Goal: Check status: Check status

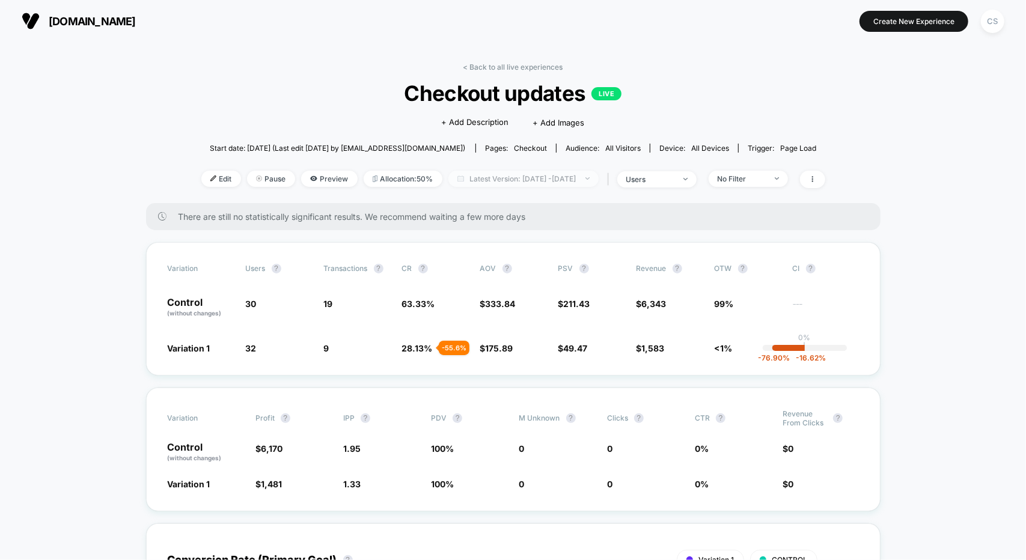
click at [505, 177] on span "Latest Version: [DATE] - [DATE]" at bounding box center [523, 179] width 150 height 16
select select "*"
select select "****"
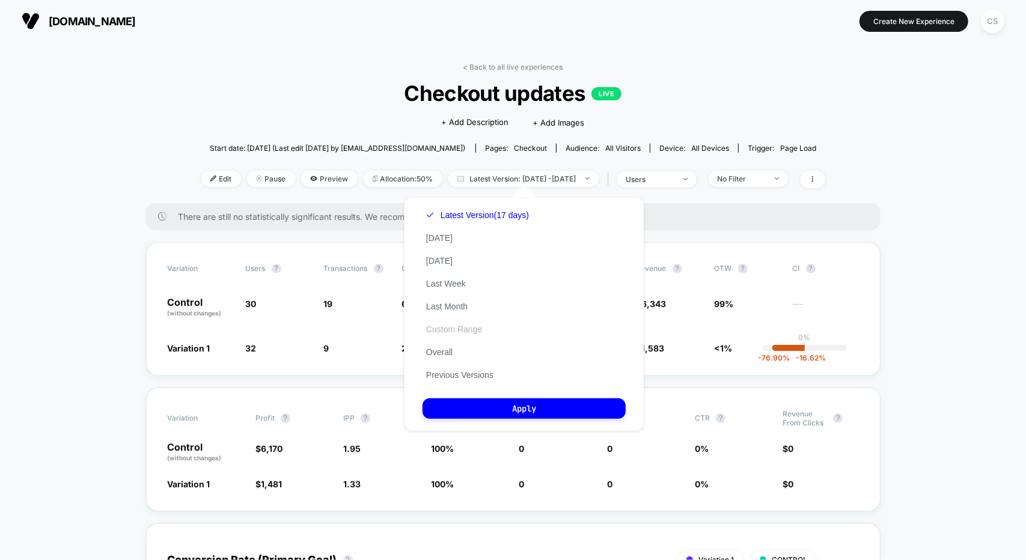
click at [453, 327] on button "Custom Range" at bounding box center [454, 329] width 63 height 11
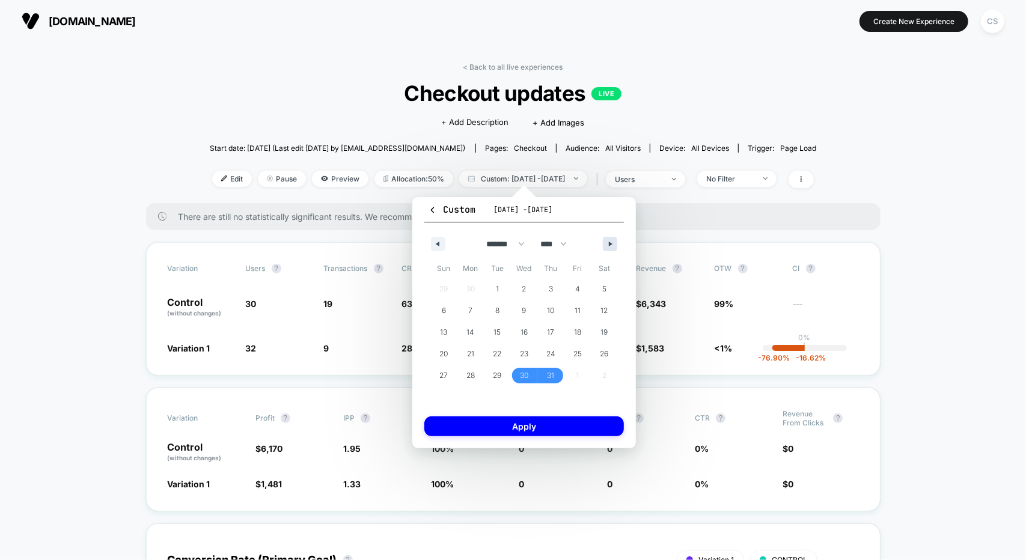
click at [605, 247] on div "******* ******** ***** ***** *** **** **** ****** ********* ******* ******** **…" at bounding box center [524, 241] width 200 height 36
click at [611, 246] on button "button" at bounding box center [610, 244] width 14 height 14
select select "*"
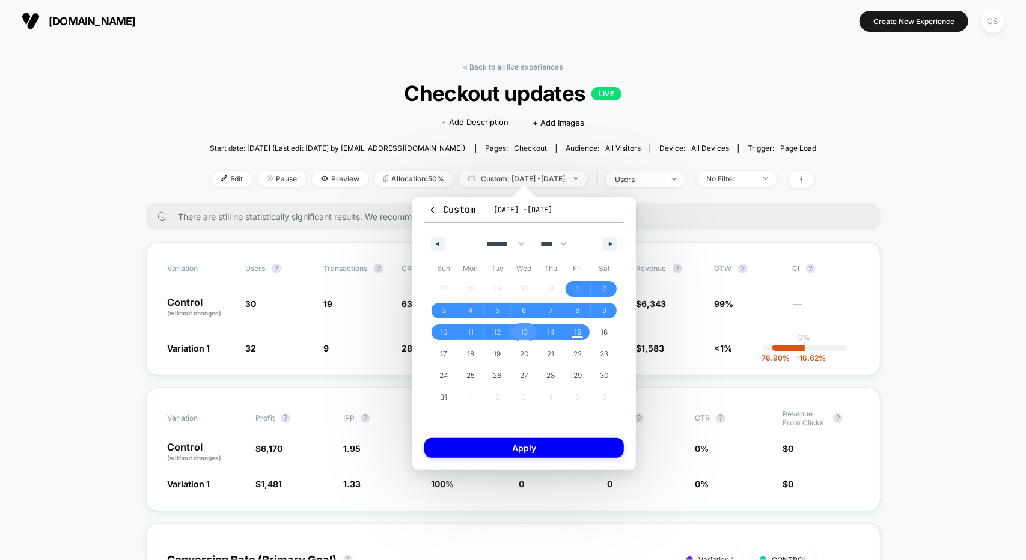
click at [521, 330] on span "13" at bounding box center [524, 333] width 7 height 22
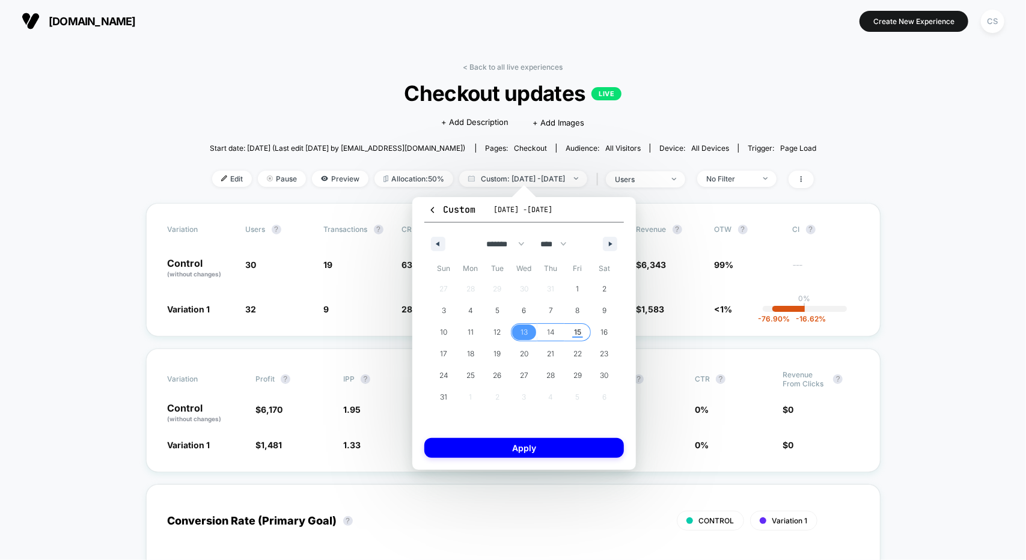
click at [575, 335] on span "15" at bounding box center [577, 333] width 7 height 22
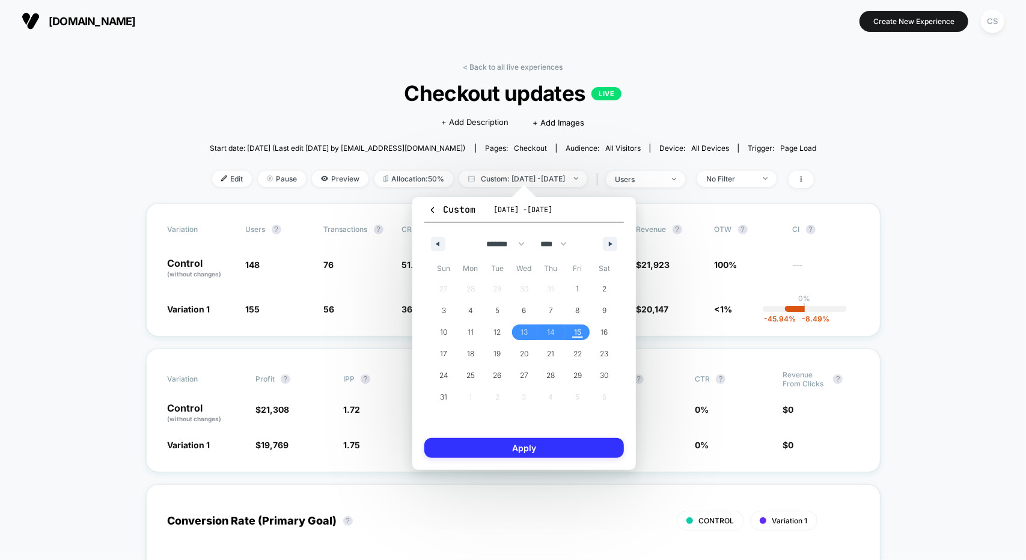
click at [561, 447] on button "Apply" at bounding box center [524, 448] width 200 height 20
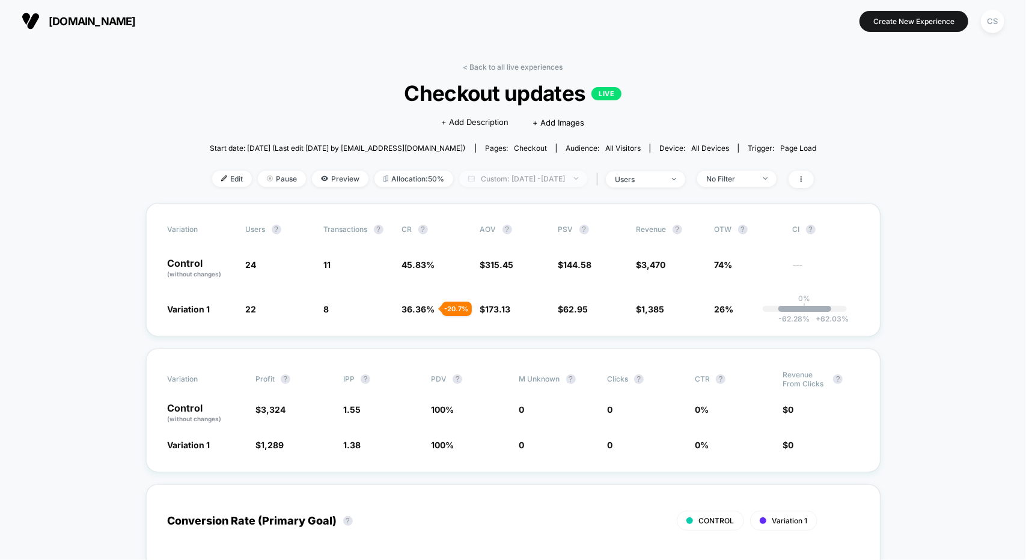
click at [522, 182] on span "Custom: Aug 13, 2025 - Aug 15, 2025" at bounding box center [523, 179] width 128 height 16
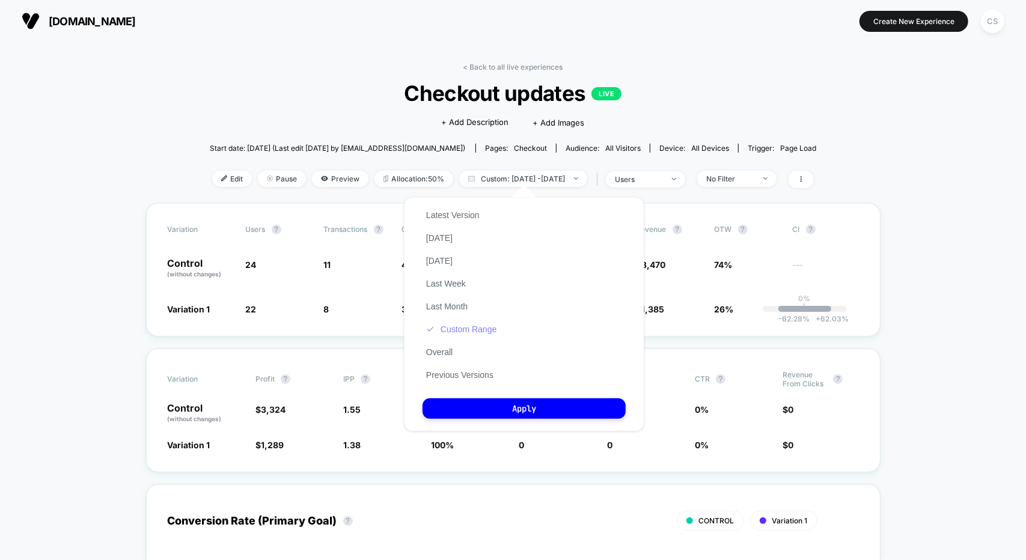
click at [467, 332] on button "Custom Range" at bounding box center [462, 329] width 78 height 11
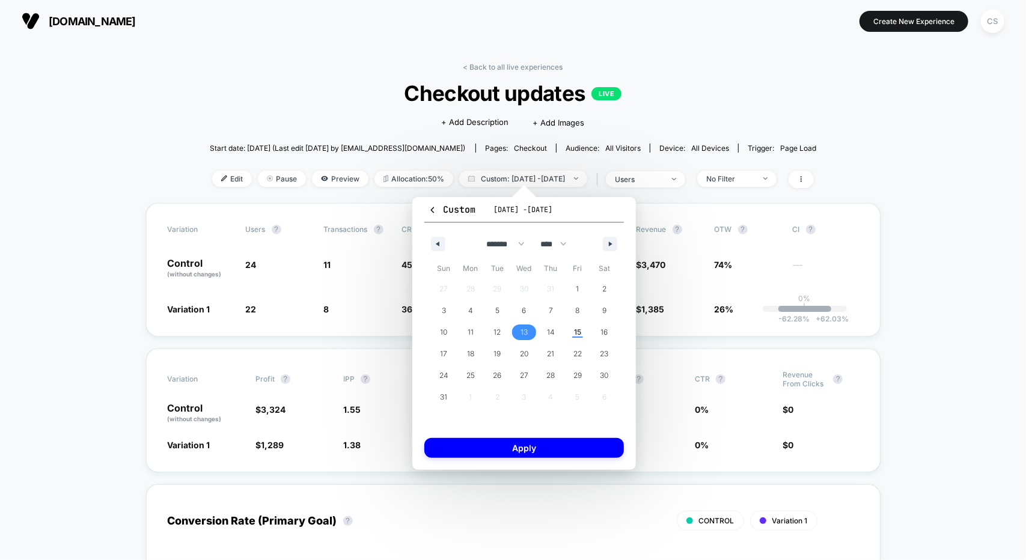
click at [527, 335] on span "13" at bounding box center [524, 333] width 7 height 22
click at [545, 334] on span "14" at bounding box center [550, 333] width 27 height 16
click at [553, 448] on button "Apply" at bounding box center [524, 448] width 200 height 20
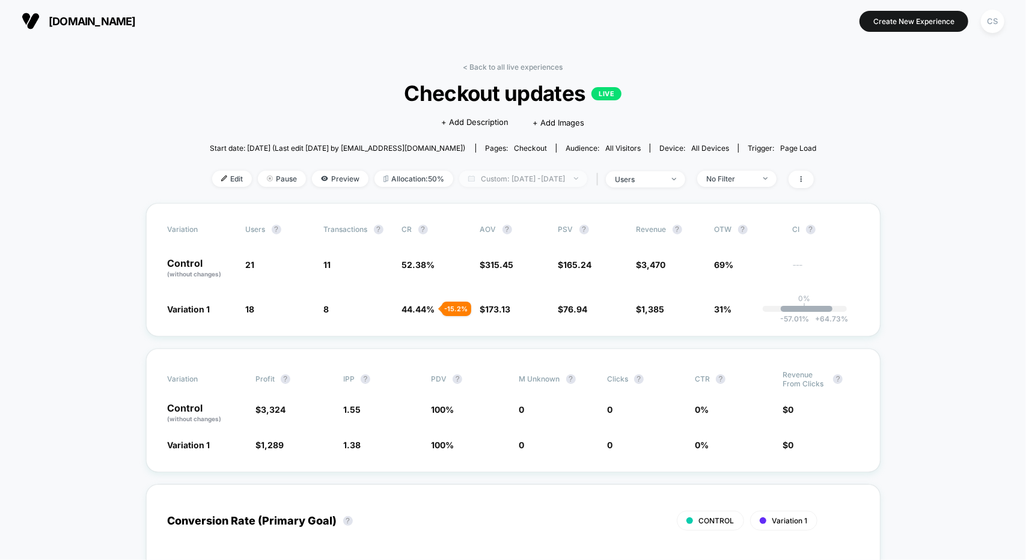
click at [537, 175] on span "Custom: Aug 13, 2025 - Aug 14, 2025" at bounding box center [523, 179] width 128 height 16
select select "*"
select select "****"
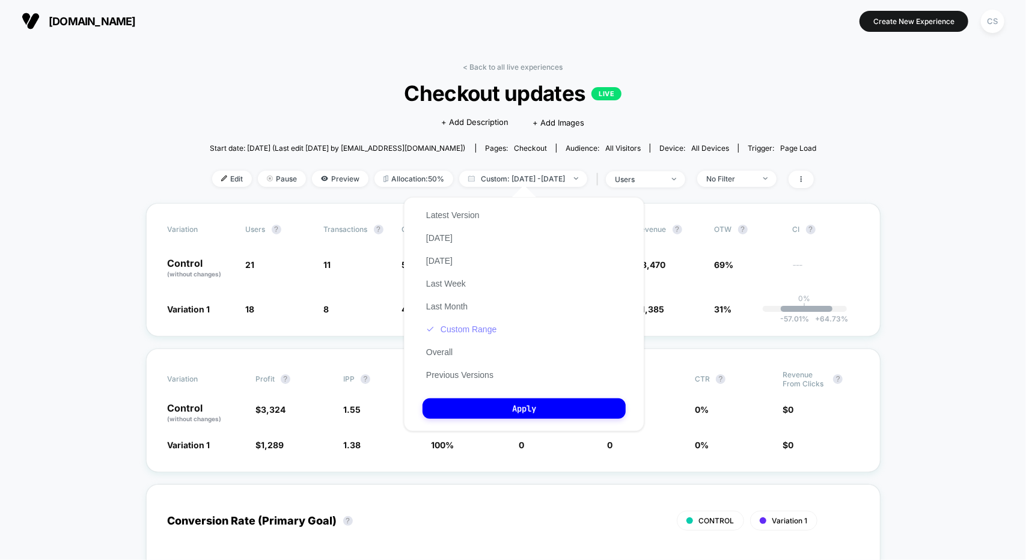
click at [476, 334] on button "Custom Range" at bounding box center [462, 329] width 78 height 11
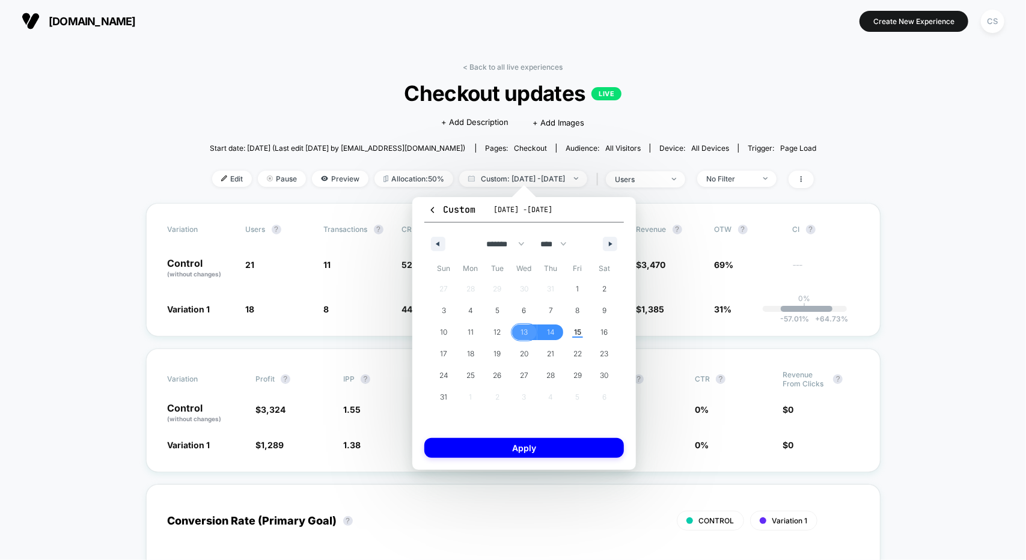
click at [518, 335] on span "13" at bounding box center [524, 333] width 27 height 16
click at [578, 336] on span "15" at bounding box center [577, 333] width 7 height 22
click at [561, 449] on button "Apply" at bounding box center [524, 448] width 200 height 20
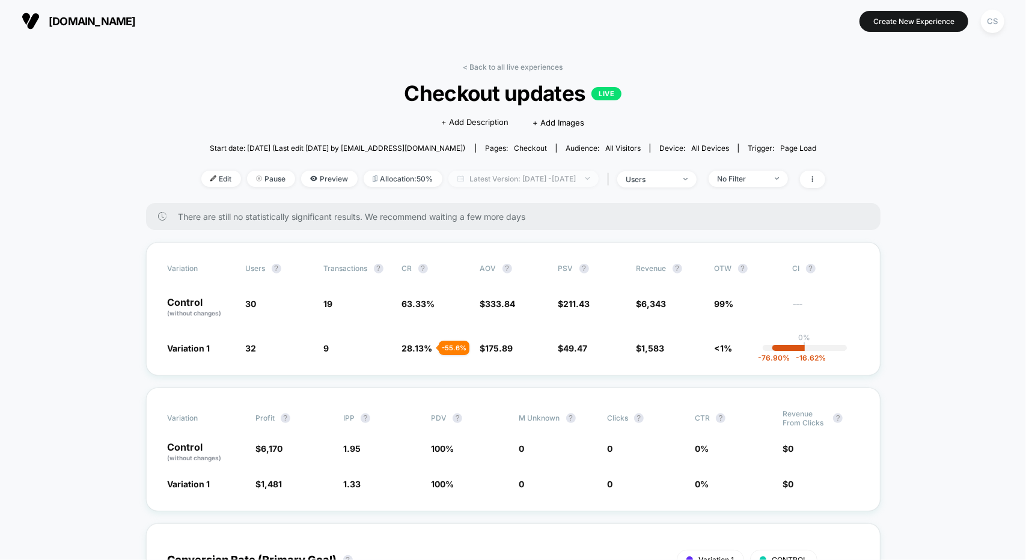
click at [547, 178] on span "Latest Version: [DATE] - [DATE]" at bounding box center [523, 179] width 150 height 16
select select "*"
select select "****"
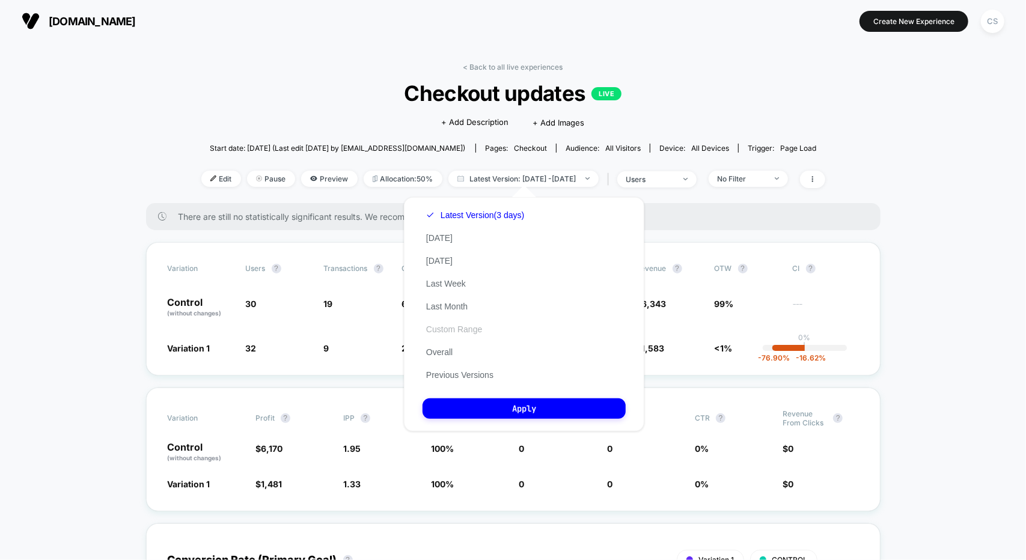
click at [468, 326] on button "Custom Range" at bounding box center [454, 329] width 63 height 11
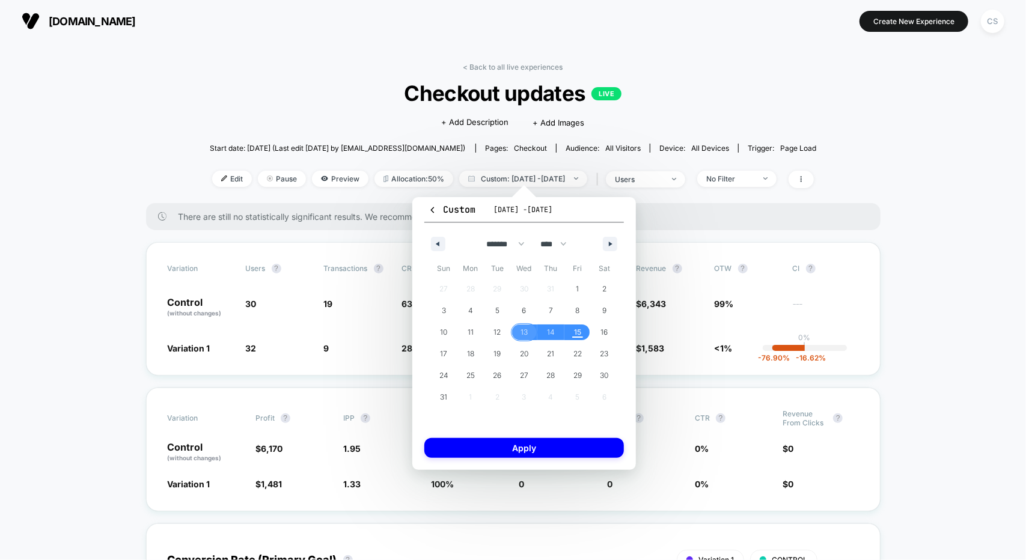
click at [524, 335] on span "13" at bounding box center [524, 333] width 7 height 22
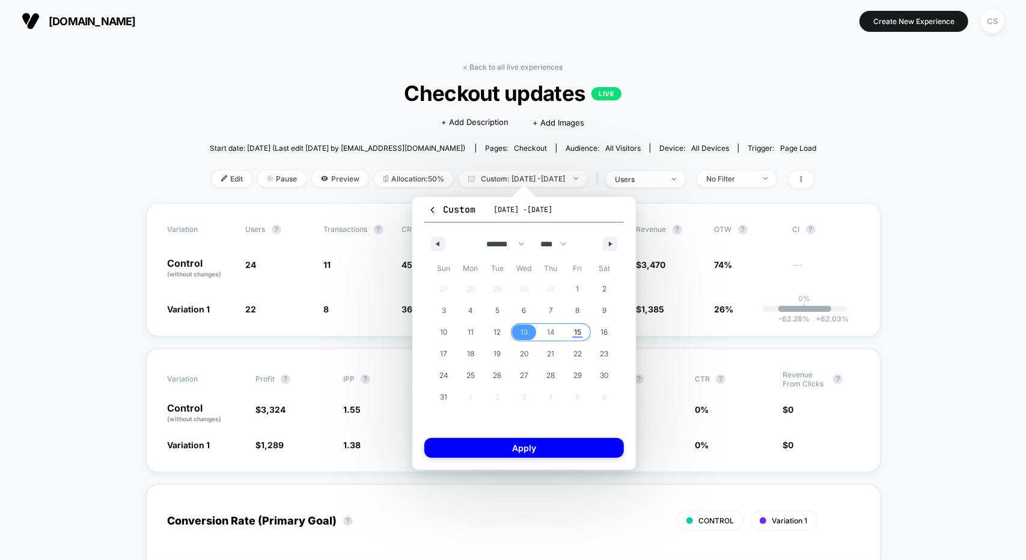
click at [576, 337] on span "15" at bounding box center [577, 333] width 7 height 22
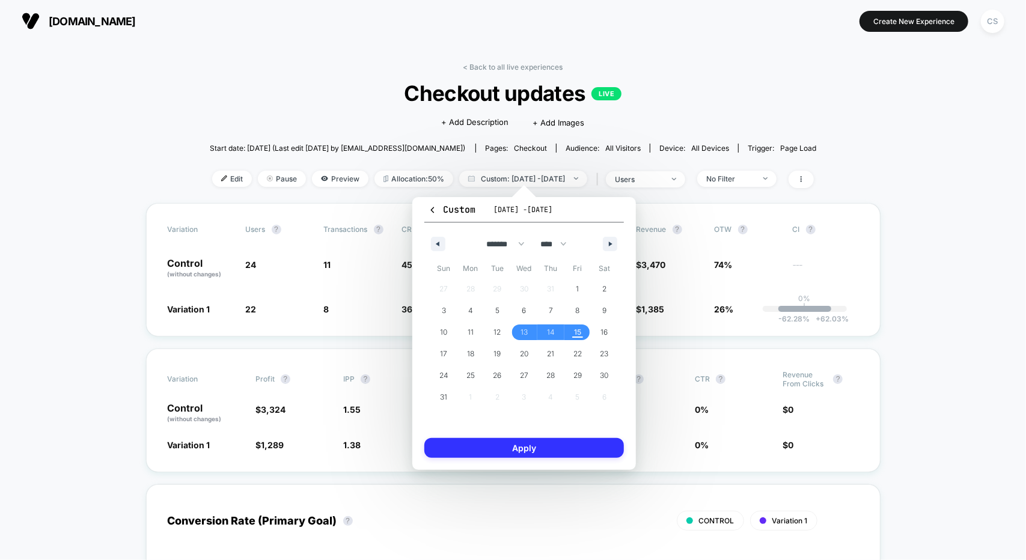
click at [551, 448] on button "Apply" at bounding box center [524, 448] width 200 height 20
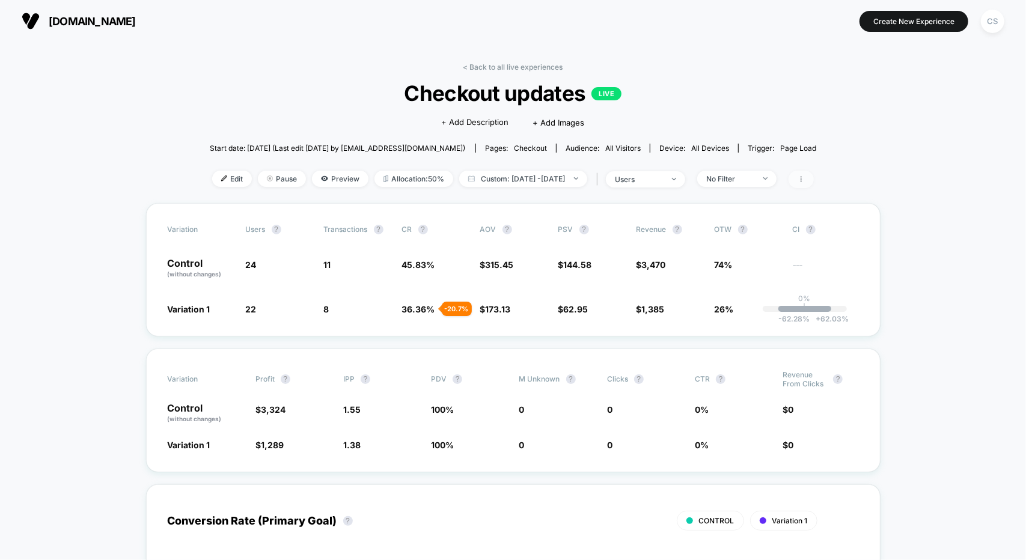
click at [805, 182] on icon at bounding box center [801, 179] width 7 height 7
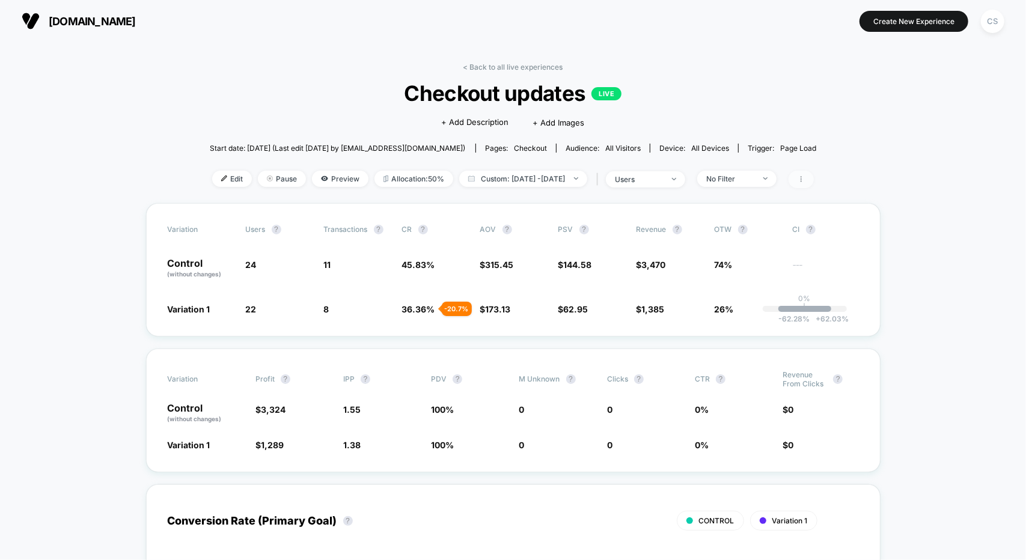
click at [805, 176] on icon at bounding box center [801, 179] width 7 height 7
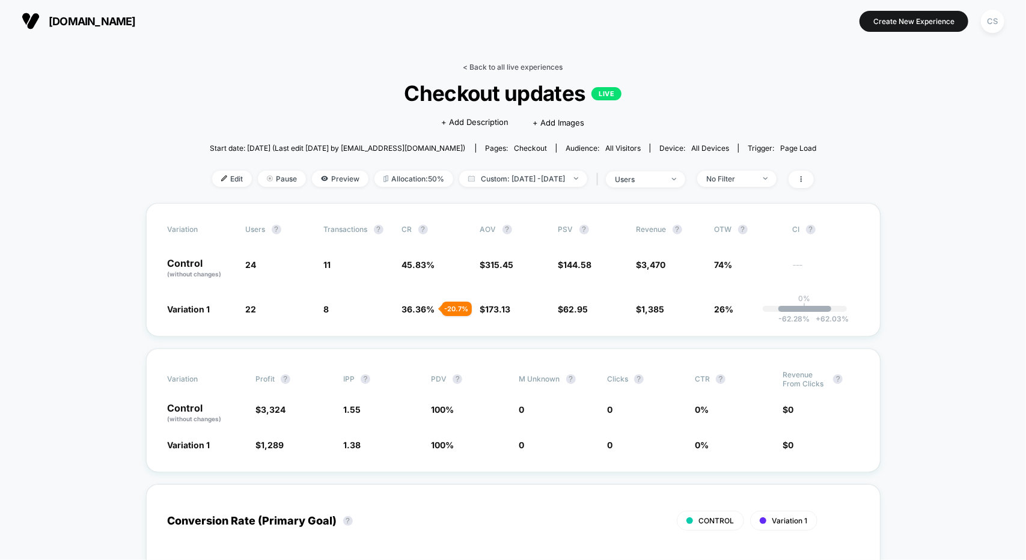
click at [478, 66] on link "< Back to all live experiences" at bounding box center [513, 67] width 100 height 9
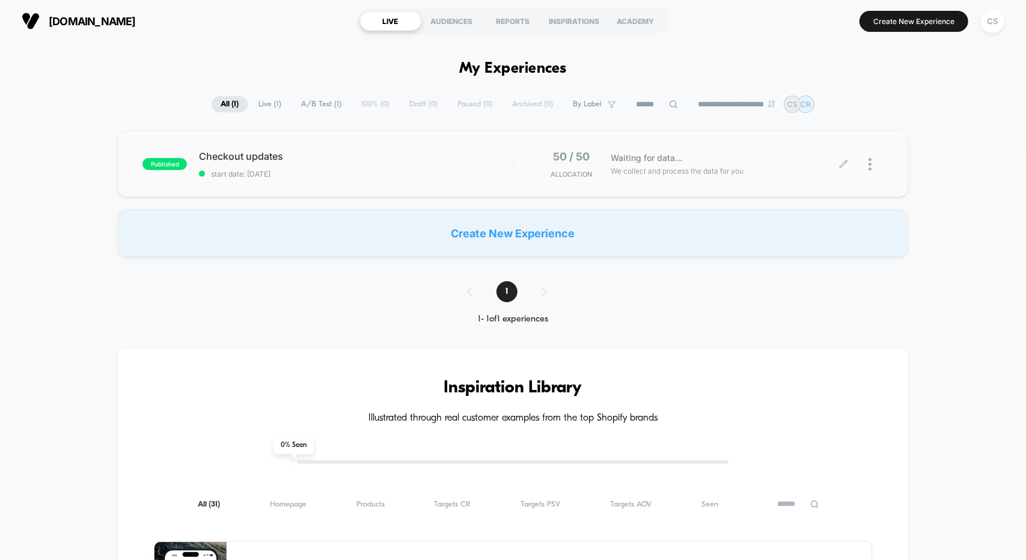
click at [871, 160] on img at bounding box center [870, 164] width 3 height 13
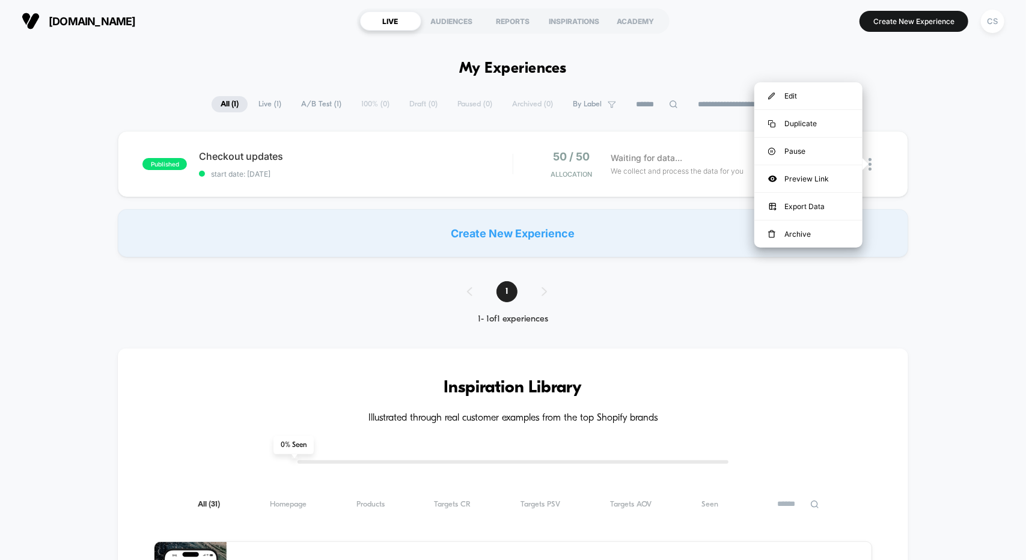
click at [910, 171] on div "published Checkout updates start date: [DATE] 50 / 50 Allocation Waiting for da…" at bounding box center [513, 194] width 1026 height 126
